Goal: Check status: Check status

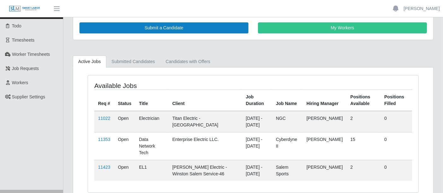
scroll to position [35, 0]
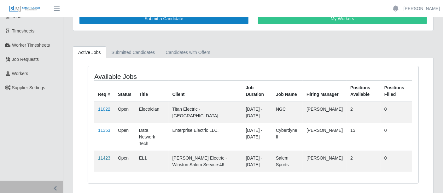
click at [106, 155] on link "11423" at bounding box center [104, 157] width 12 height 5
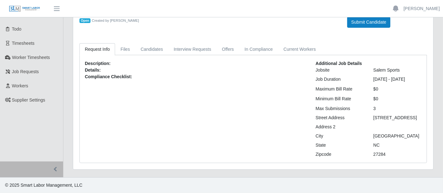
scroll to position [28, 0]
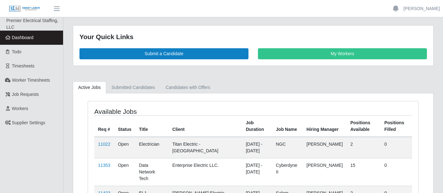
scroll to position [35, 0]
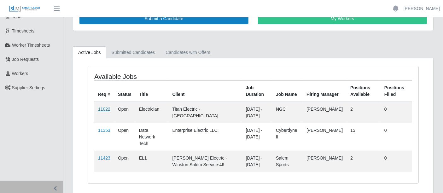
click at [102, 108] on link "11022" at bounding box center [104, 109] width 12 height 5
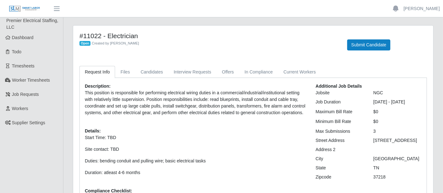
scroll to position [40, 0]
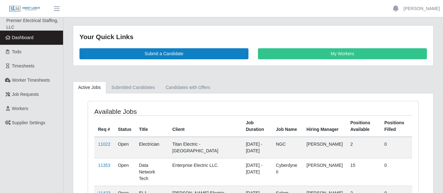
scroll to position [35, 0]
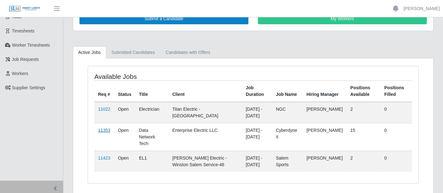
click at [107, 129] on link "11353" at bounding box center [104, 130] width 12 height 5
